Goal: Information Seeking & Learning: Compare options

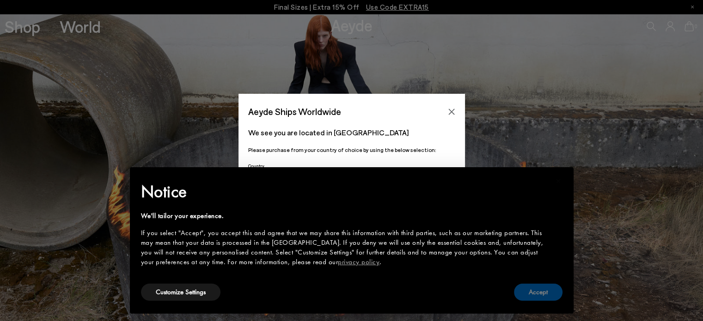
click at [548, 290] on button "Accept" at bounding box center [538, 292] width 49 height 17
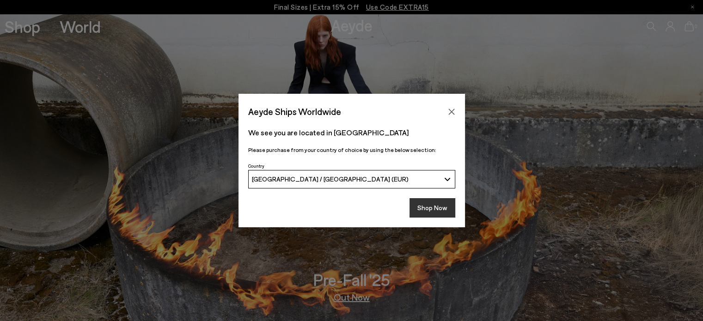
click at [435, 203] on button "Shop Now" at bounding box center [433, 207] width 46 height 19
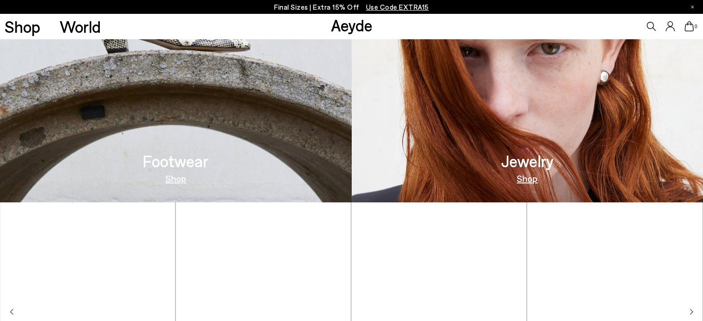
scroll to position [443, 0]
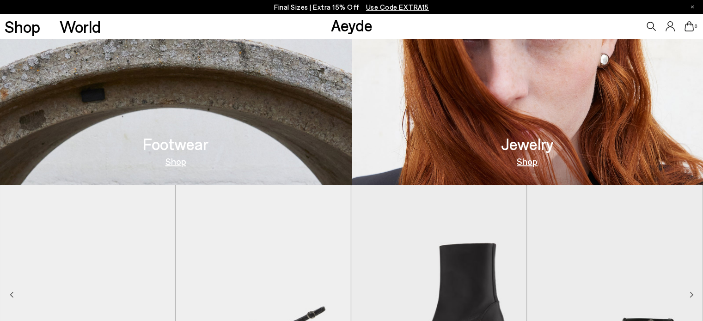
click at [179, 162] on link "Shop" at bounding box center [176, 161] width 21 height 9
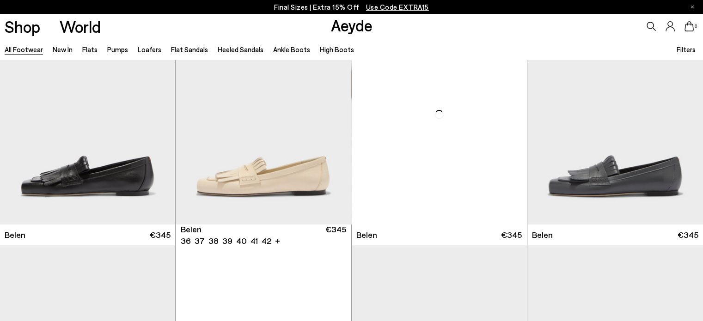
scroll to position [55, 0]
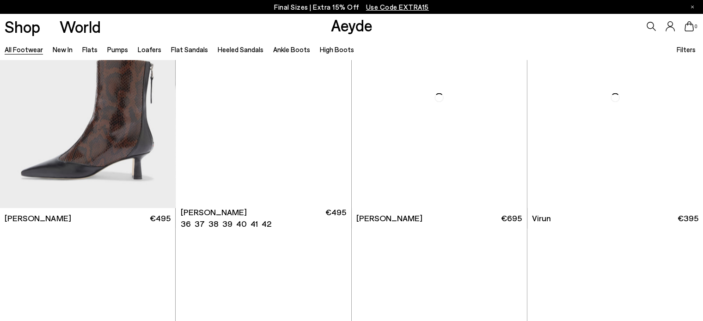
scroll to position [1522, 0]
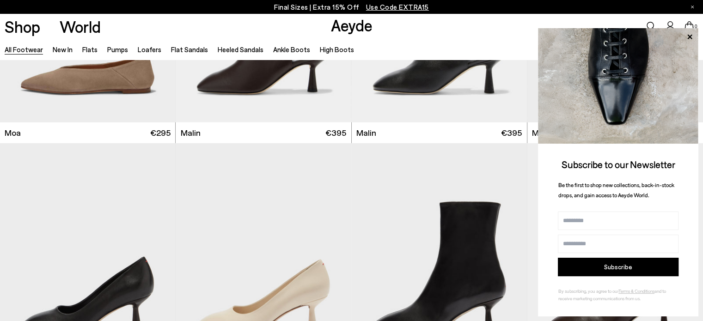
scroll to position [3092, 0]
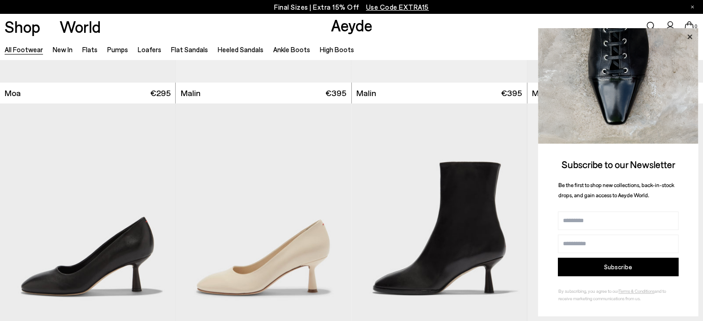
click at [690, 37] on icon at bounding box center [689, 36] width 5 height 5
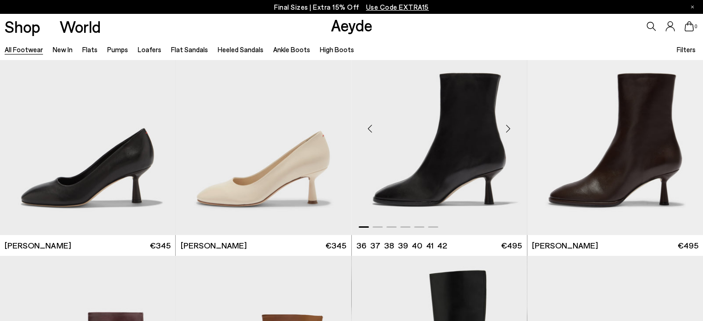
scroll to position [3181, 0]
click at [503, 128] on div "Next slide" at bounding box center [509, 129] width 28 height 28
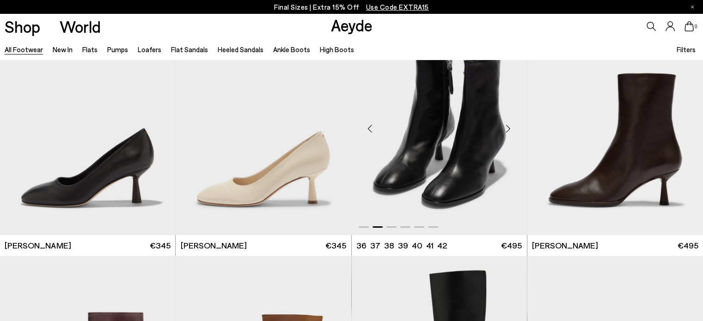
click at [506, 129] on div "Next slide" at bounding box center [509, 129] width 28 height 28
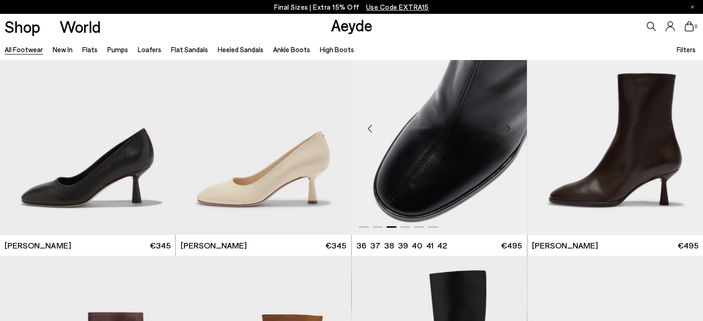
click at [506, 129] on div "Next slide" at bounding box center [509, 129] width 28 height 28
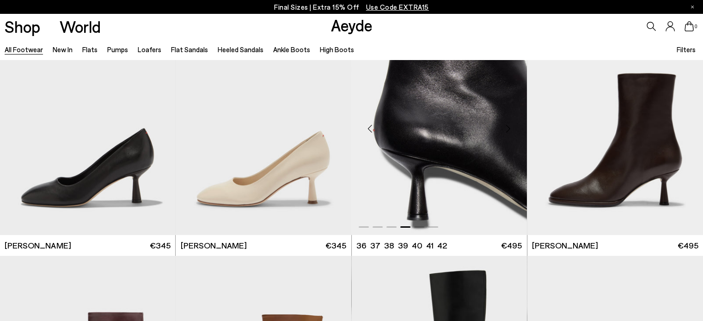
click at [506, 129] on div "Next slide" at bounding box center [509, 129] width 28 height 28
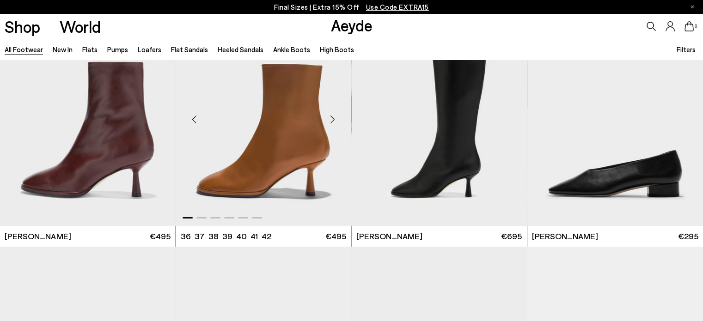
scroll to position [3463, 0]
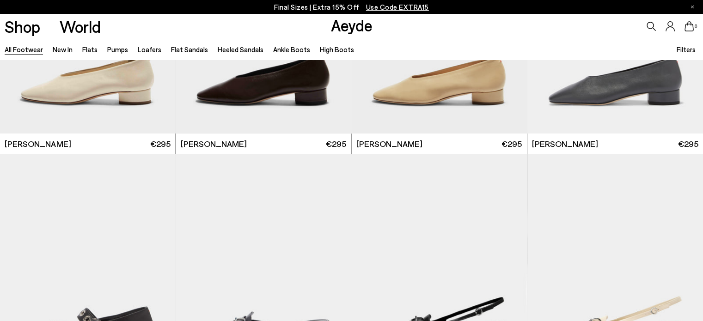
scroll to position [3894, 0]
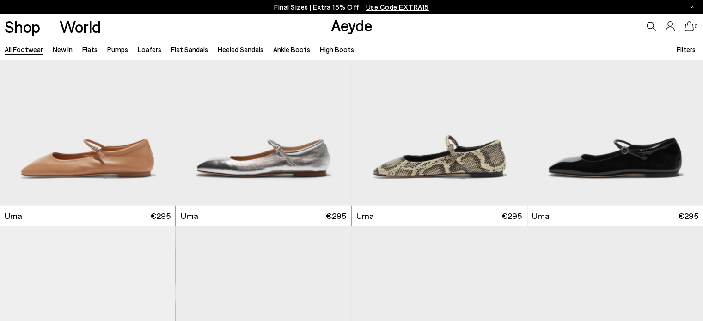
scroll to position [5864, 0]
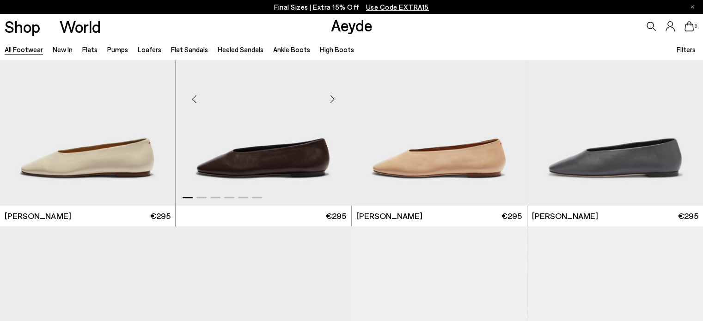
scroll to position [7810, 0]
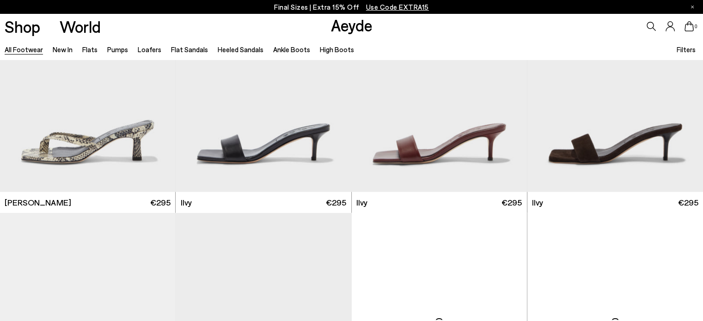
scroll to position [9077, 0]
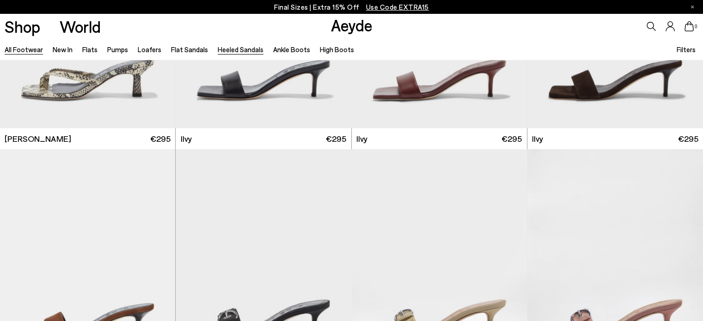
click at [245, 49] on link "Heeled Sandals" at bounding box center [241, 49] width 46 height 8
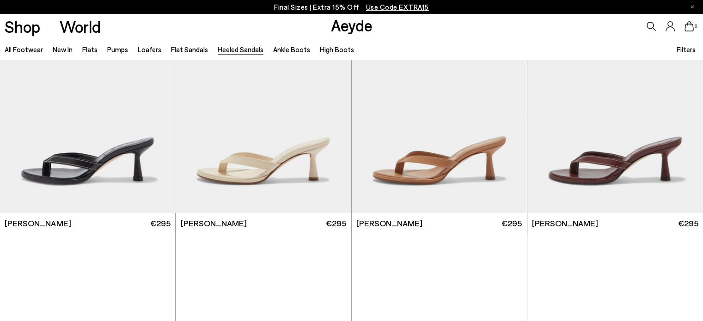
scroll to position [551, 0]
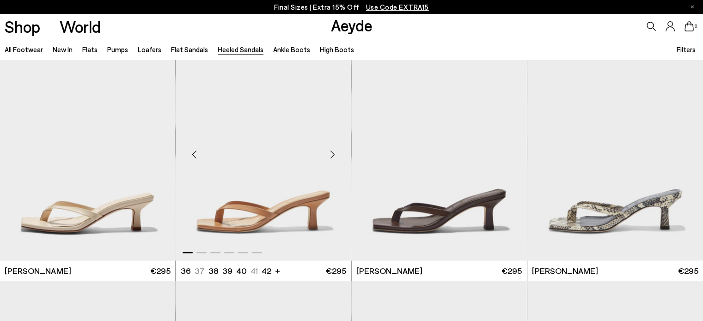
scroll to position [413, 0]
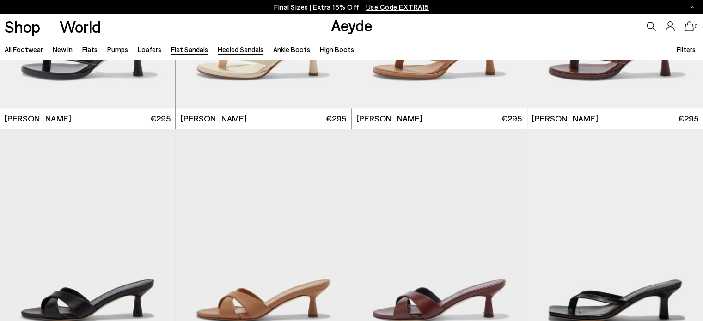
click at [186, 47] on link "Flat Sandals" at bounding box center [189, 49] width 37 height 8
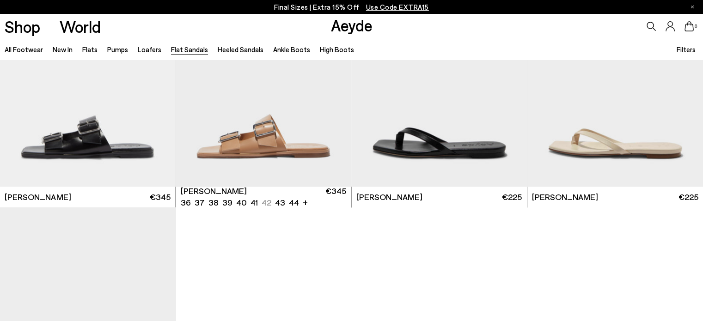
scroll to position [1315, 0]
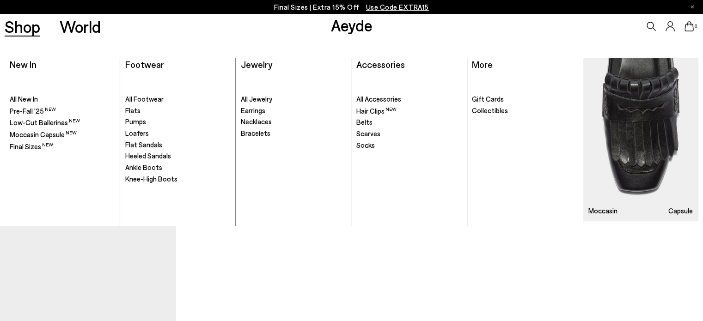
click at [16, 28] on link "Shop" at bounding box center [23, 26] width 36 height 16
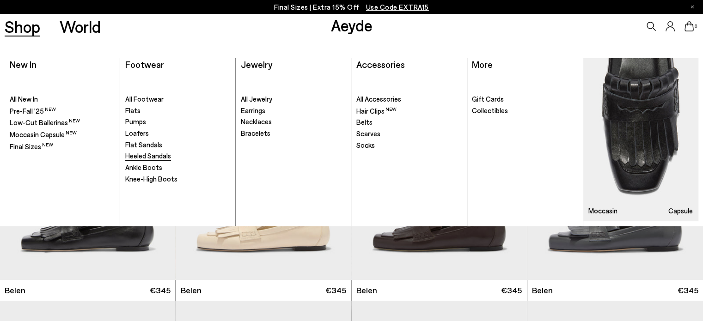
click at [134, 153] on span "Heeled Sandals" at bounding box center [148, 156] width 46 height 8
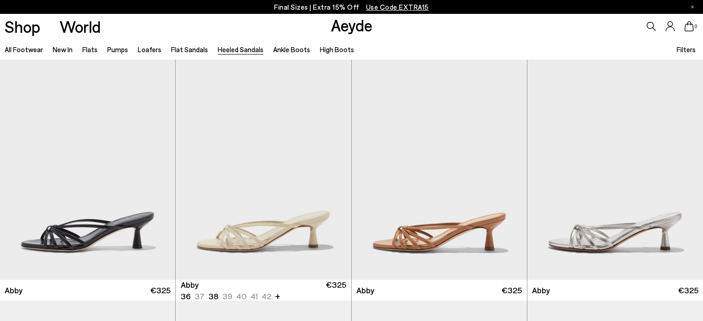
scroll to position [100, 0]
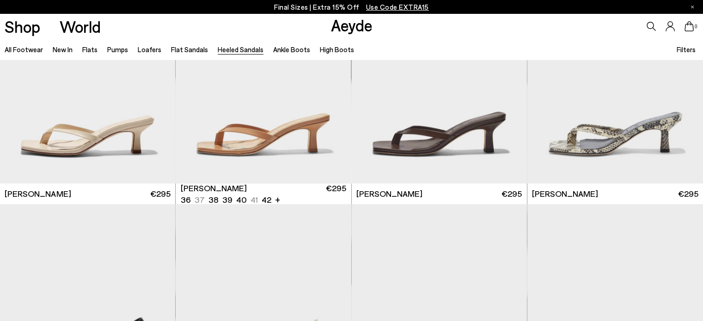
scroll to position [826, 0]
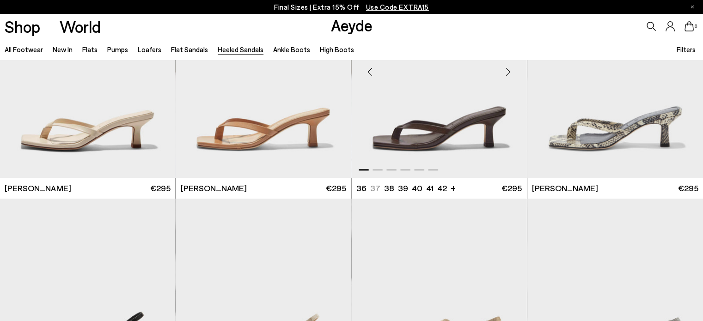
click at [509, 72] on div "Next slide" at bounding box center [509, 72] width 28 height 28
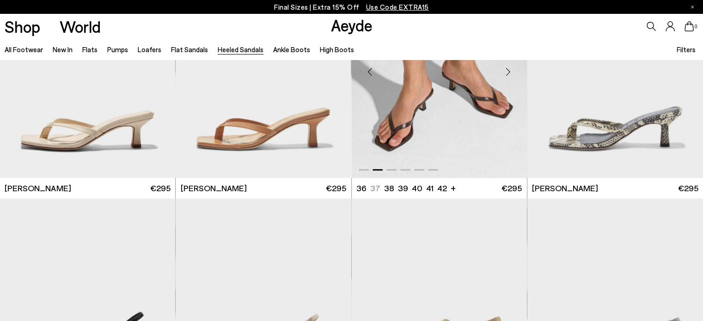
click at [509, 72] on div "Next slide" at bounding box center [509, 72] width 28 height 28
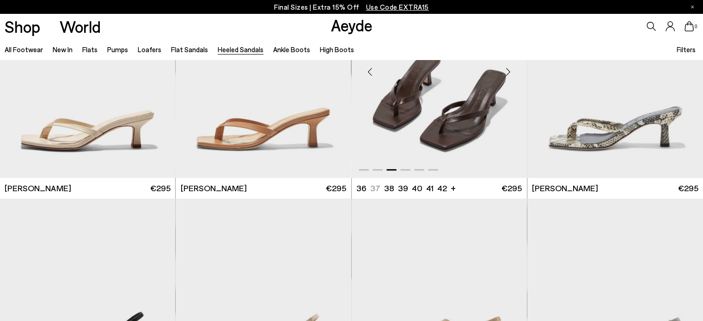
click at [509, 72] on div "Next slide" at bounding box center [509, 72] width 28 height 28
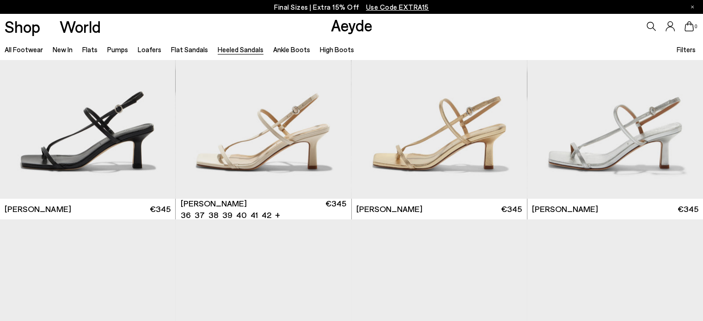
scroll to position [1045, 0]
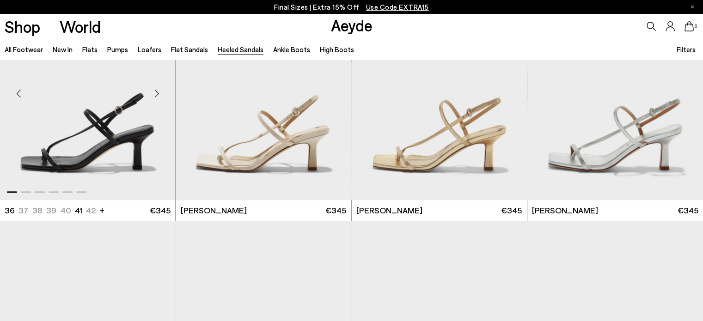
click at [155, 95] on div "Next slide" at bounding box center [157, 94] width 28 height 28
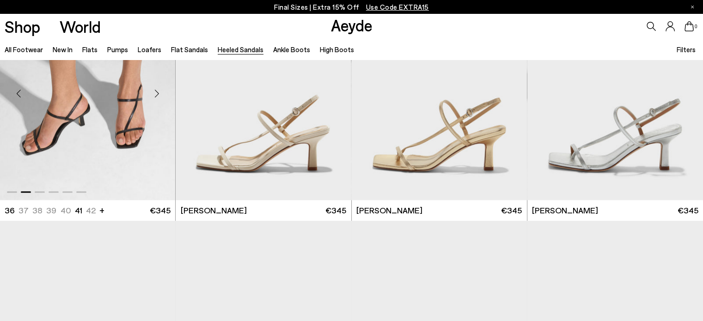
click at [155, 95] on div "Next slide" at bounding box center [157, 94] width 28 height 28
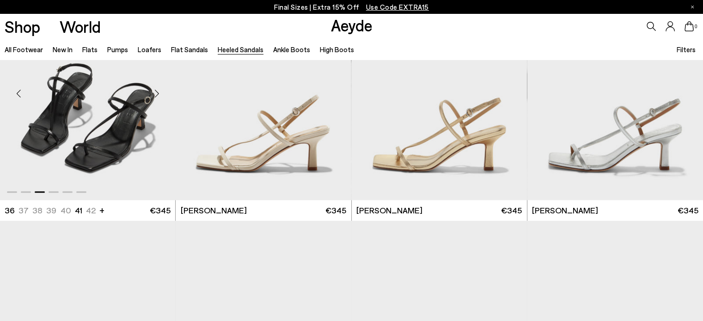
click at [155, 95] on div "Next slide" at bounding box center [157, 94] width 28 height 28
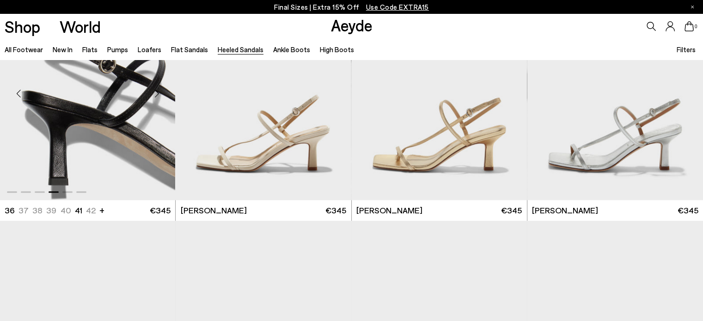
click at [155, 95] on div "Next slide" at bounding box center [157, 94] width 28 height 28
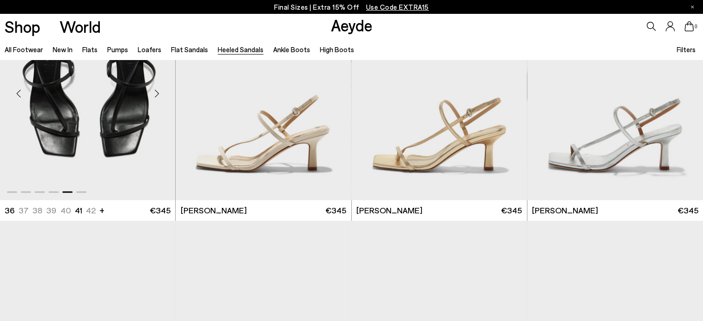
click at [155, 95] on div "Next slide" at bounding box center [157, 94] width 28 height 28
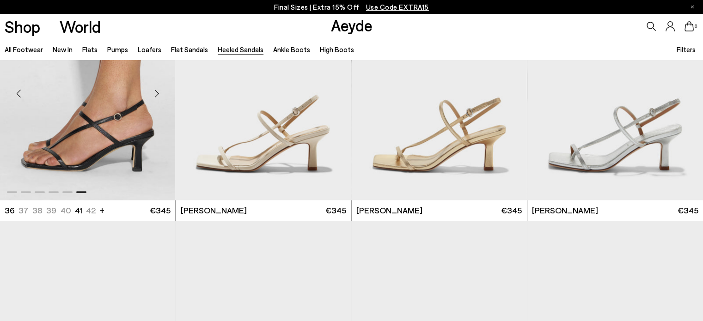
click at [155, 95] on div "Next slide" at bounding box center [157, 94] width 28 height 28
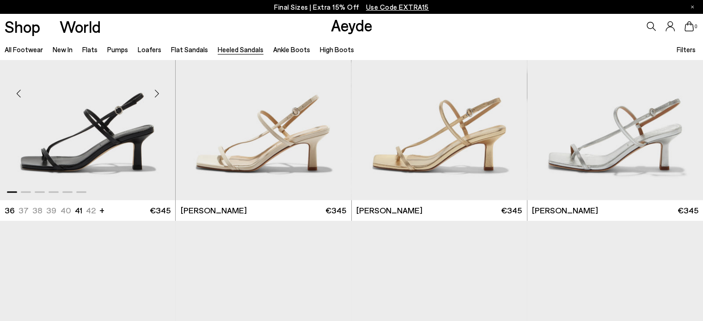
click at [155, 95] on div "Next slide" at bounding box center [157, 94] width 28 height 28
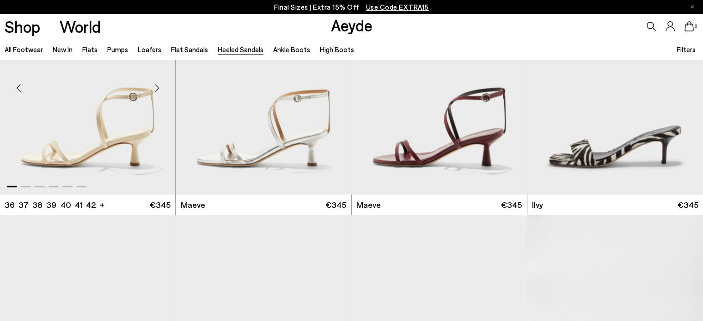
scroll to position [1295, 0]
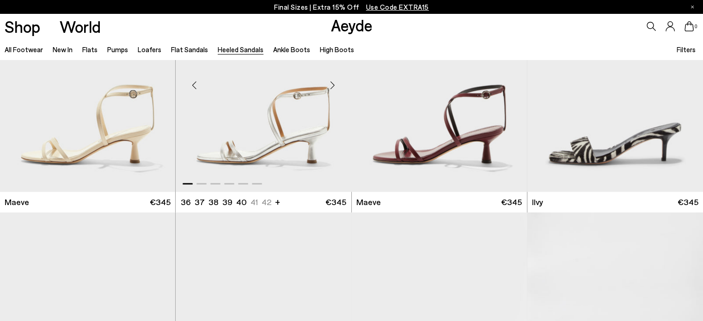
click at [333, 88] on div "Next slide" at bounding box center [333, 86] width 28 height 28
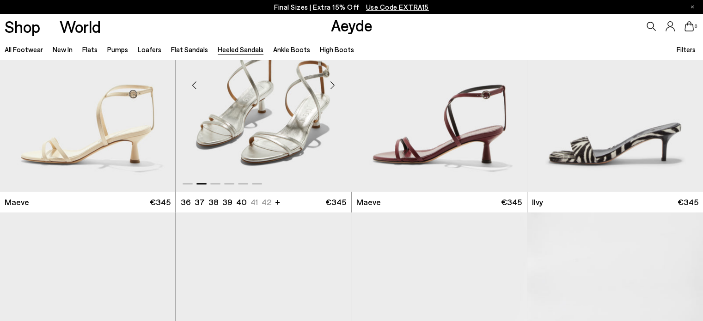
click at [333, 88] on div "Next slide" at bounding box center [333, 86] width 28 height 28
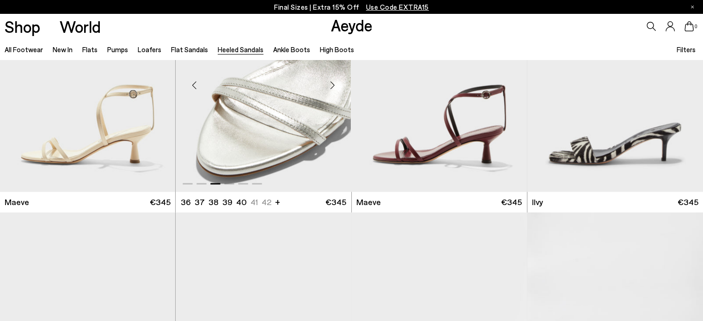
click at [333, 88] on div "Next slide" at bounding box center [333, 86] width 28 height 28
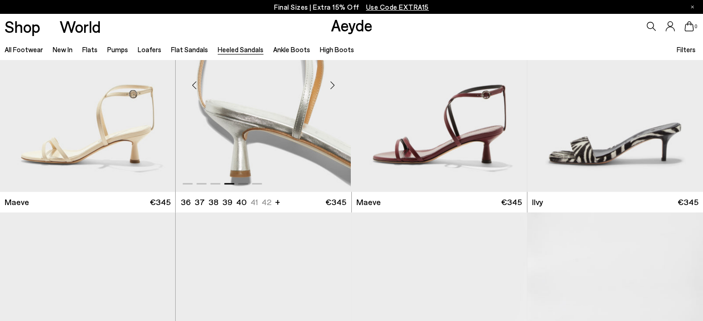
click at [333, 88] on div "Next slide" at bounding box center [333, 86] width 28 height 28
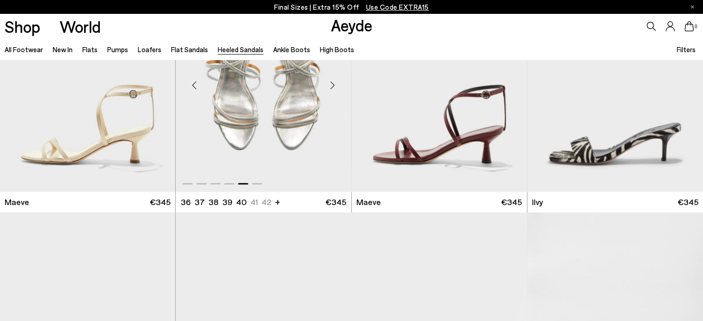
click at [333, 88] on div "Next slide" at bounding box center [333, 86] width 28 height 28
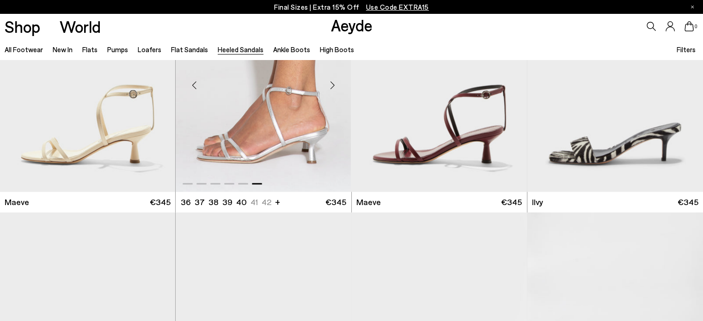
click at [333, 88] on div "Next slide" at bounding box center [333, 86] width 28 height 28
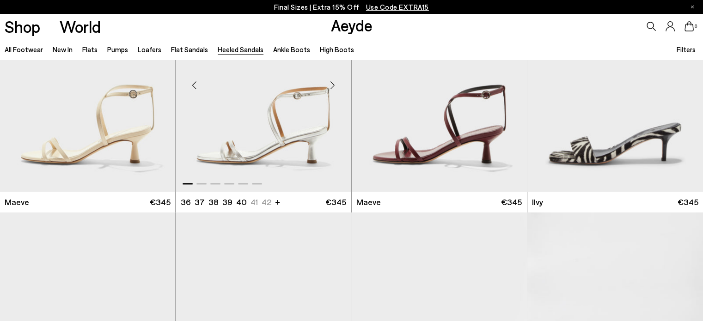
click at [333, 88] on div "Next slide" at bounding box center [333, 86] width 28 height 28
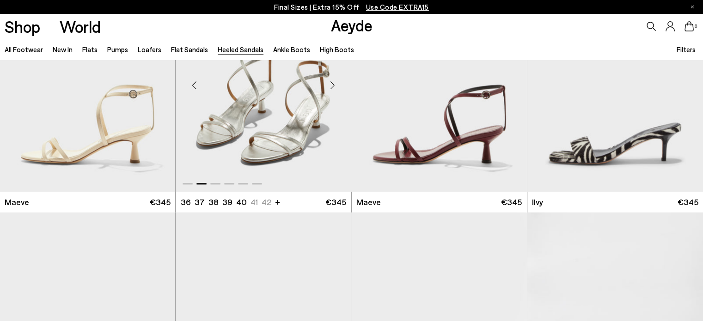
click at [333, 88] on div "Next slide" at bounding box center [333, 86] width 28 height 28
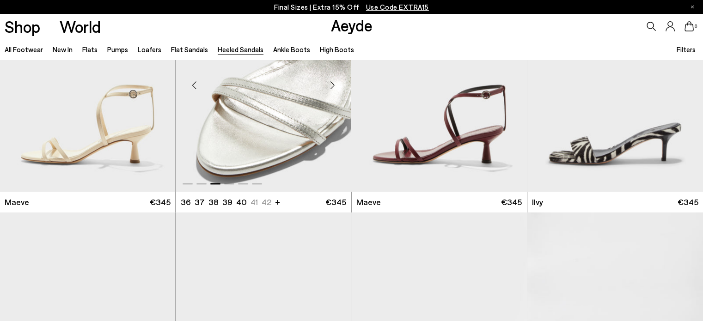
click at [333, 88] on div "Next slide" at bounding box center [333, 86] width 28 height 28
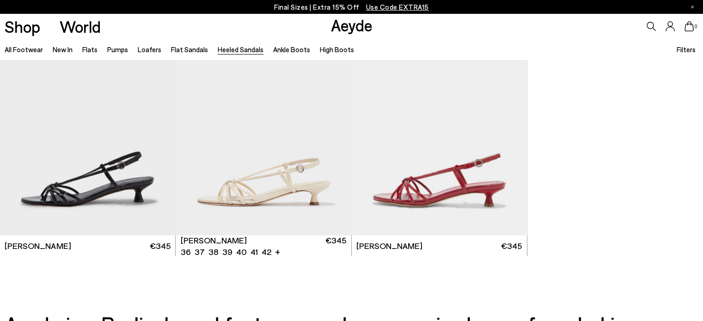
scroll to position [2219, 0]
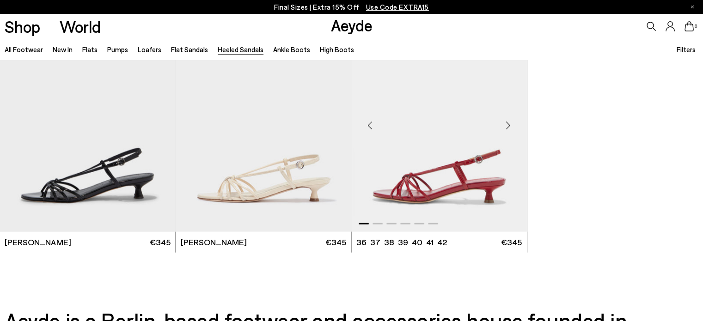
click at [509, 123] on div "Next slide" at bounding box center [509, 126] width 28 height 28
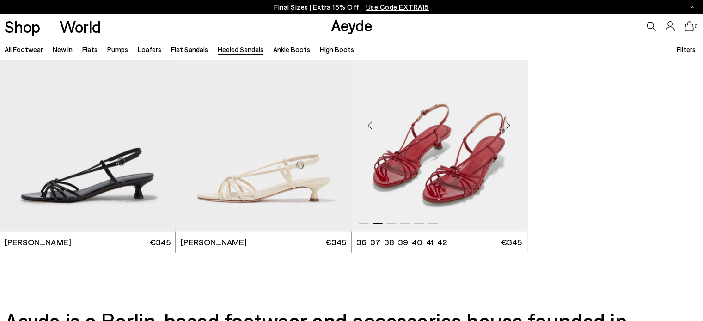
click at [509, 123] on div "Next slide" at bounding box center [509, 126] width 28 height 28
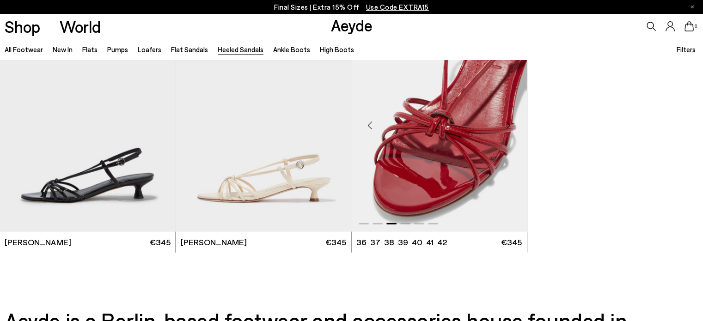
click at [509, 123] on div "Next slide" at bounding box center [509, 126] width 28 height 28
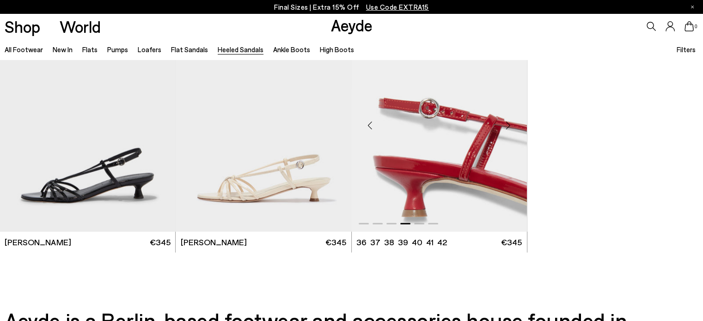
click at [509, 123] on div "Next slide" at bounding box center [509, 126] width 28 height 28
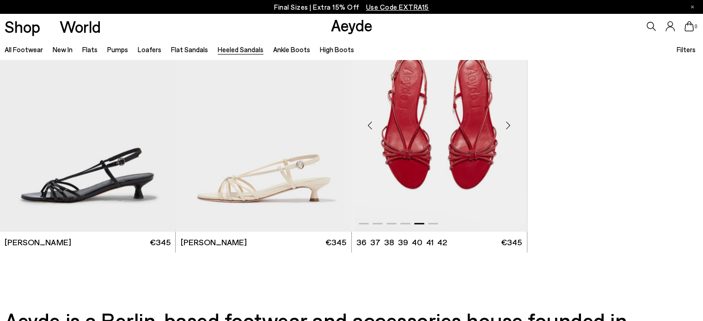
click at [509, 123] on div "Next slide" at bounding box center [509, 126] width 28 height 28
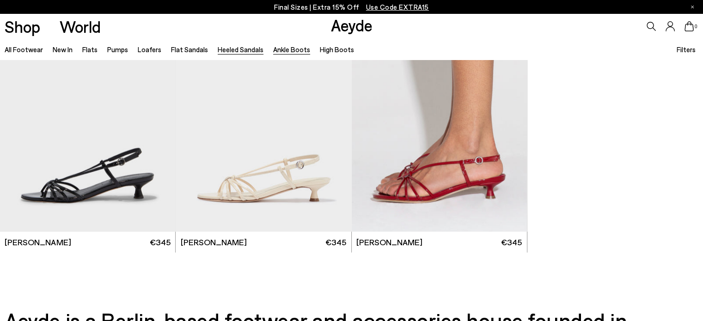
click at [294, 50] on link "Ankle Boots" at bounding box center [291, 49] width 37 height 8
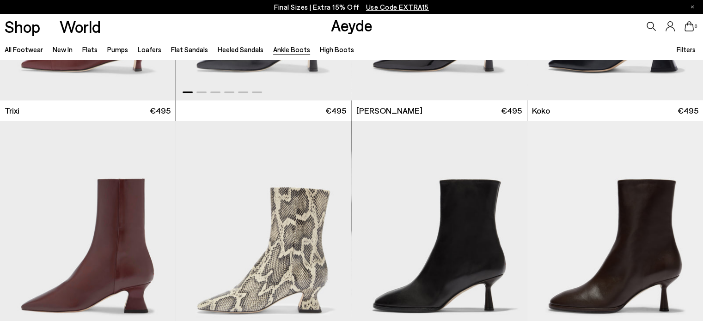
scroll to position [503, 0]
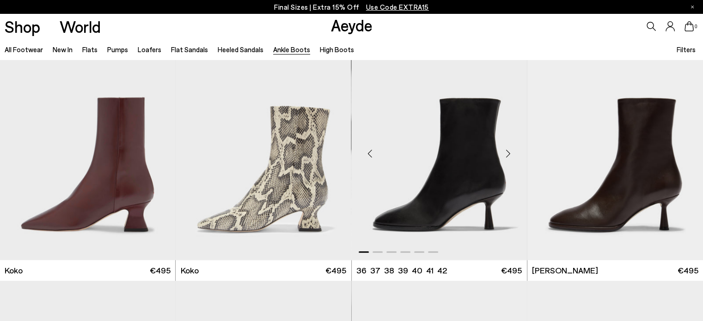
click at [509, 153] on div "Next slide" at bounding box center [509, 154] width 28 height 28
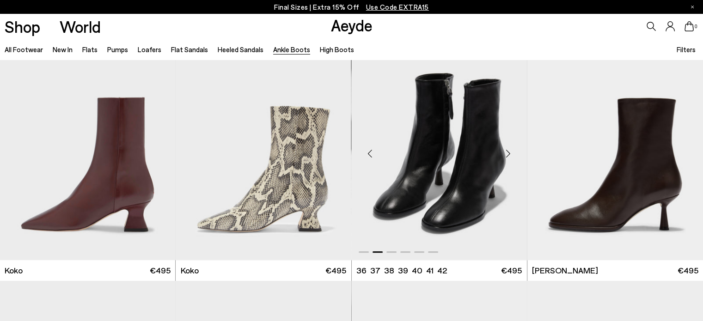
click at [509, 153] on div "Next slide" at bounding box center [509, 154] width 28 height 28
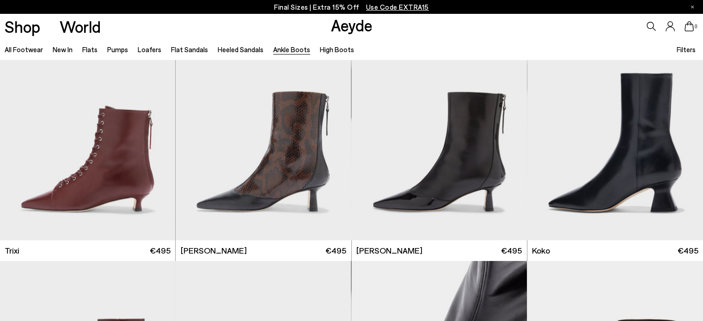
scroll to position [277, 0]
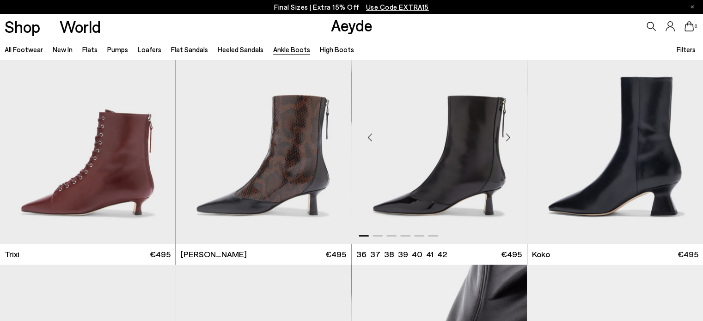
click at [509, 136] on div "Next slide" at bounding box center [509, 137] width 28 height 28
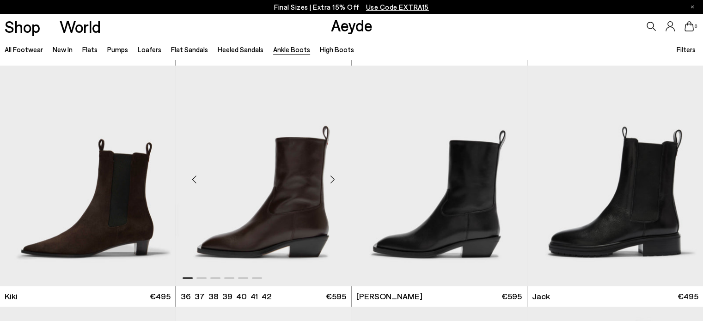
scroll to position [1481, 0]
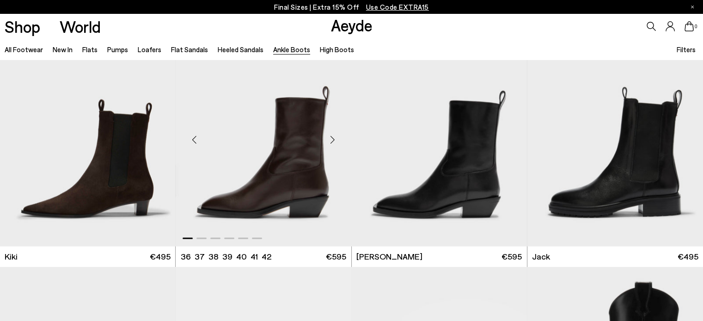
click at [332, 141] on div "Next slide" at bounding box center [333, 140] width 28 height 28
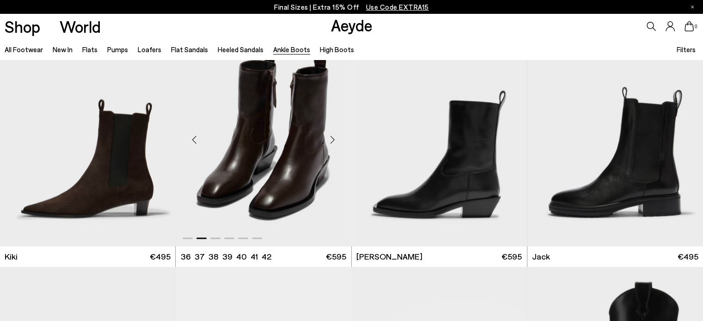
click at [332, 141] on div "Next slide" at bounding box center [333, 140] width 28 height 28
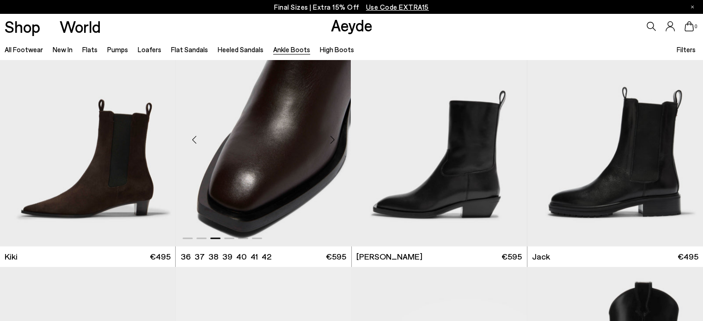
click at [332, 141] on div "Next slide" at bounding box center [333, 140] width 28 height 28
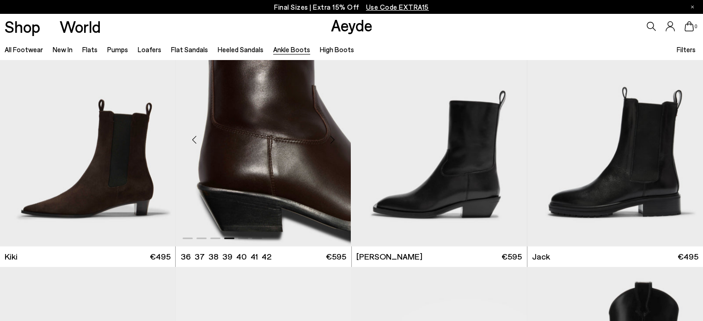
click at [332, 141] on div "Next slide" at bounding box center [333, 140] width 28 height 28
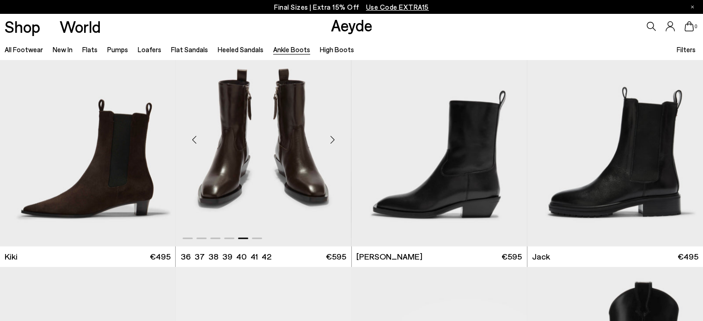
click at [332, 141] on div "Next slide" at bounding box center [333, 140] width 28 height 28
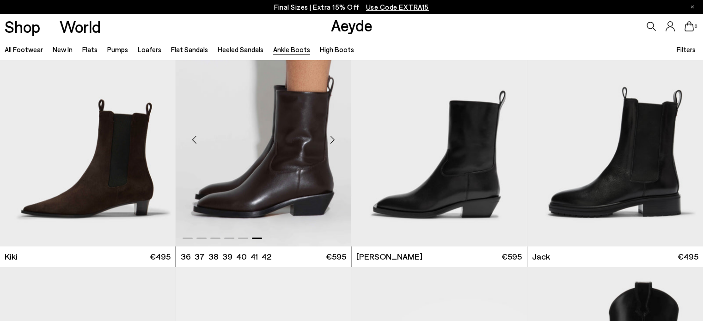
click at [195, 135] on div "Previous slide" at bounding box center [194, 140] width 28 height 28
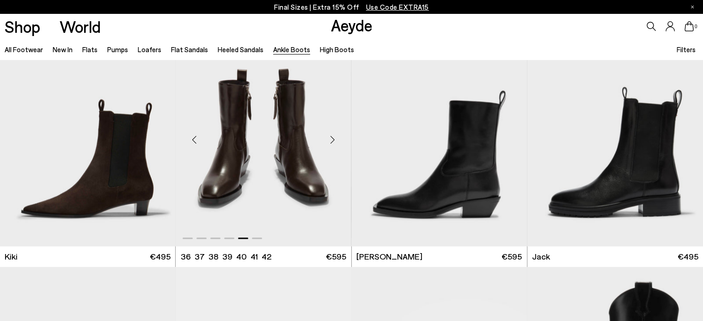
click at [195, 135] on div "Previous slide" at bounding box center [194, 140] width 28 height 28
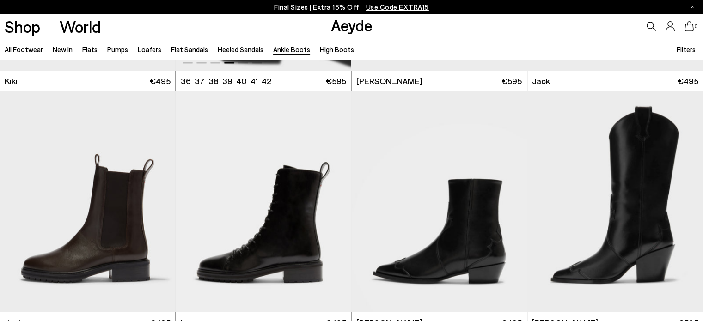
scroll to position [1732, 0]
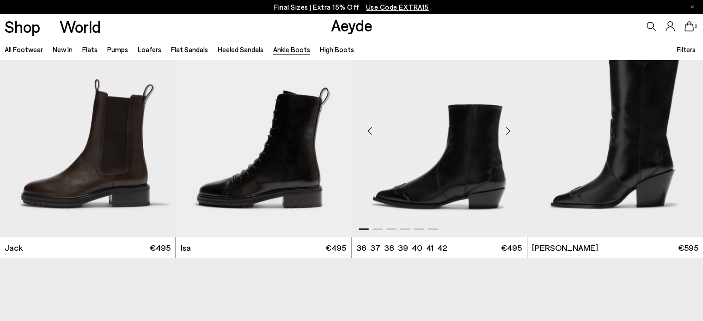
click at [509, 131] on div "Next slide" at bounding box center [509, 131] width 28 height 28
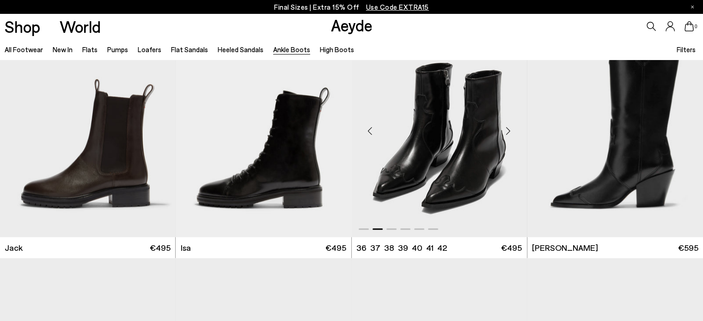
click at [509, 131] on div "Next slide" at bounding box center [509, 131] width 28 height 28
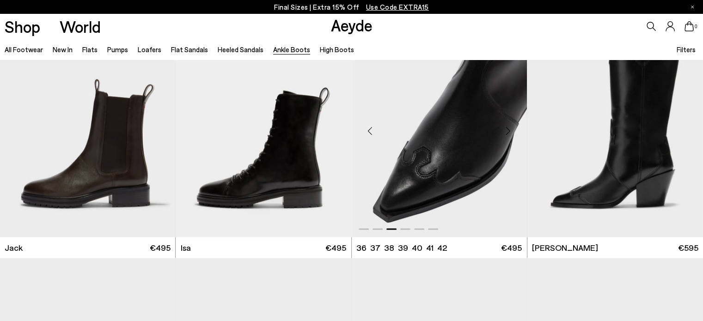
click at [509, 131] on div "Next slide" at bounding box center [509, 131] width 28 height 28
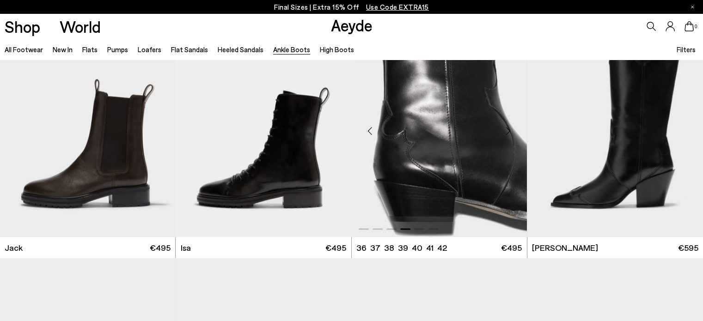
click at [509, 131] on div "Next slide" at bounding box center [509, 131] width 28 height 28
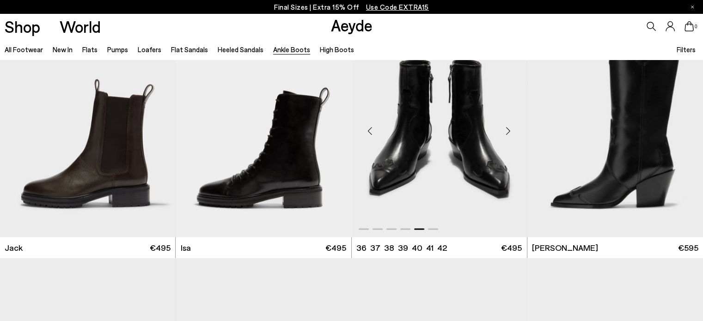
click at [509, 131] on div "Next slide" at bounding box center [509, 131] width 28 height 28
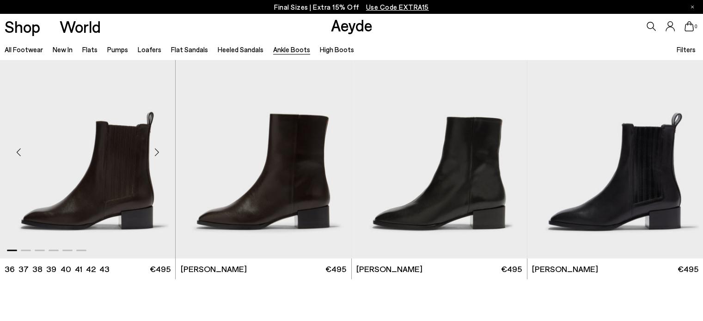
scroll to position [1944, 0]
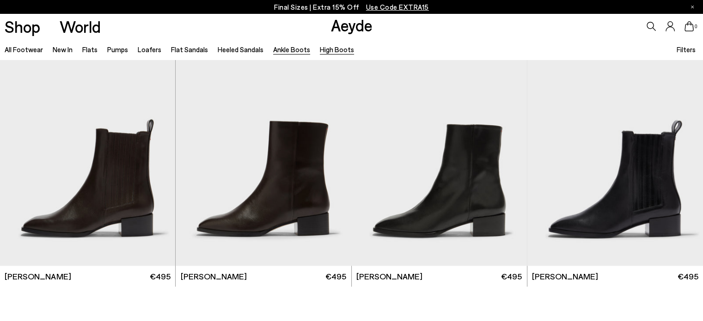
click at [339, 49] on link "High Boots" at bounding box center [337, 49] width 34 height 8
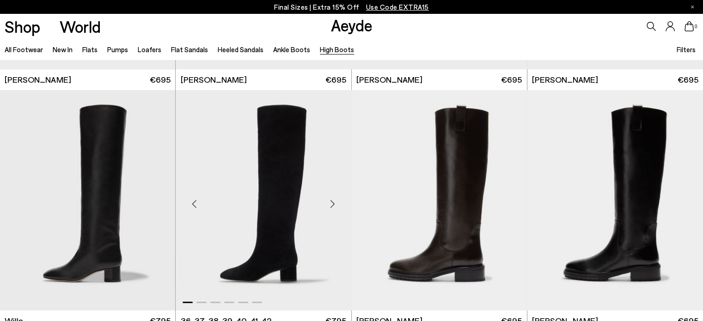
scroll to position [31, 0]
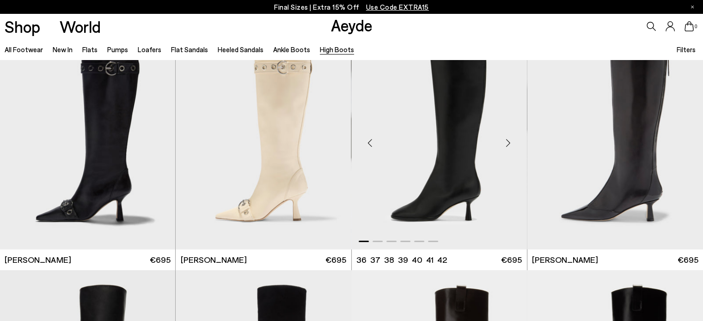
click at [510, 144] on div "Next slide" at bounding box center [509, 143] width 28 height 28
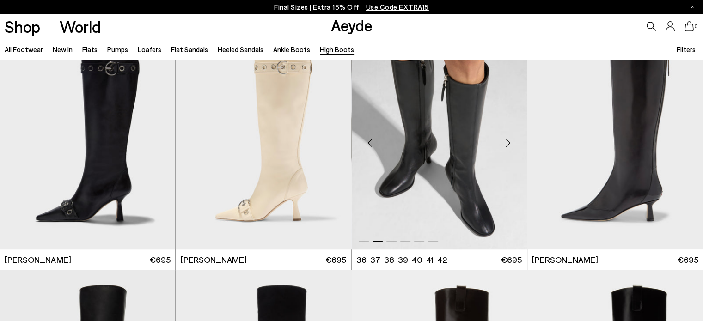
click at [510, 144] on div "Next slide" at bounding box center [509, 143] width 28 height 28
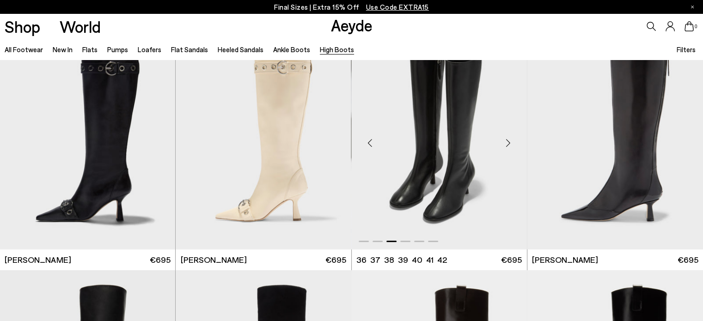
click at [510, 144] on div "Next slide" at bounding box center [509, 143] width 28 height 28
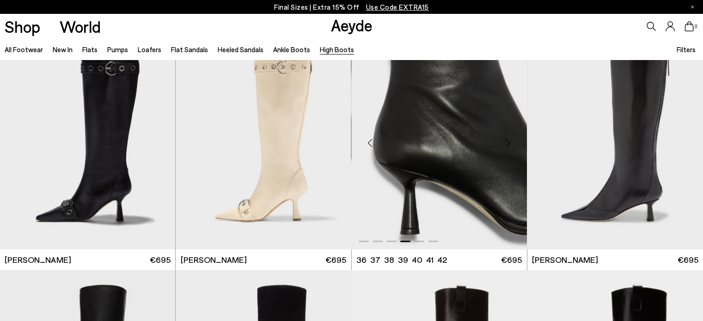
click at [510, 144] on div "Next slide" at bounding box center [509, 143] width 28 height 28
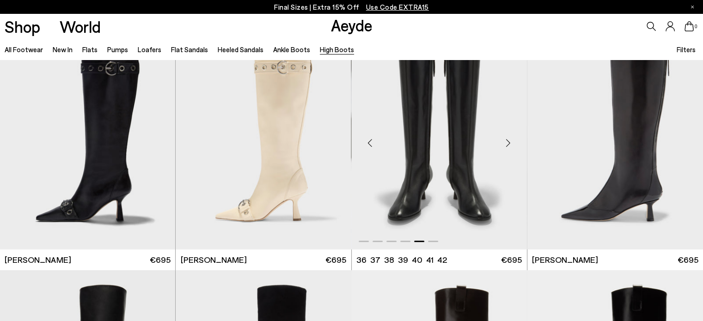
click at [510, 144] on div "Next slide" at bounding box center [509, 143] width 28 height 28
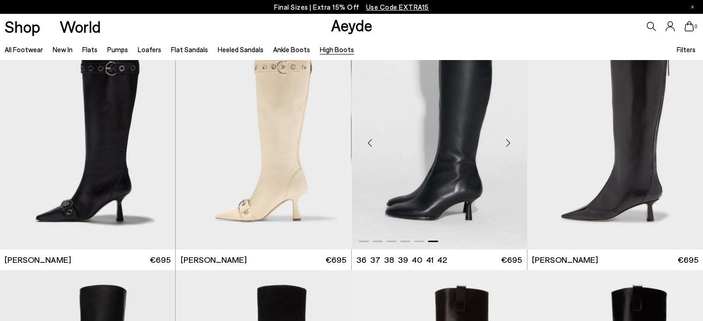
click at [510, 144] on div "Next slide" at bounding box center [509, 143] width 28 height 28
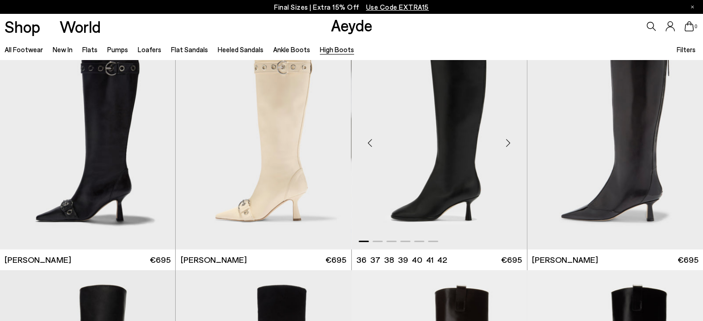
click at [510, 144] on div "Next slide" at bounding box center [509, 143] width 28 height 28
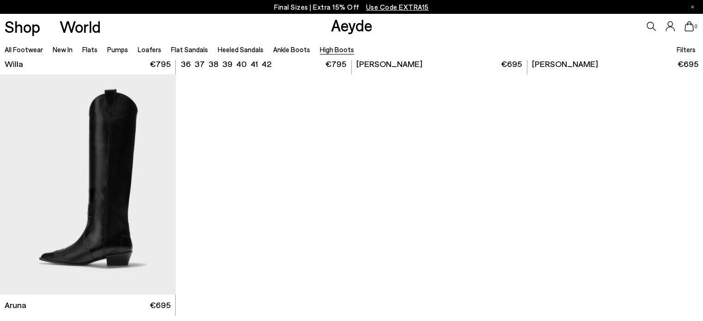
scroll to position [518, 0]
